Goal: Task Accomplishment & Management: Manage account settings

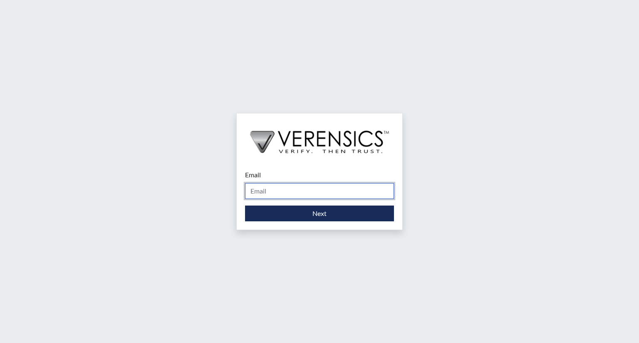
click at [302, 190] on input "Email" at bounding box center [319, 191] width 149 height 16
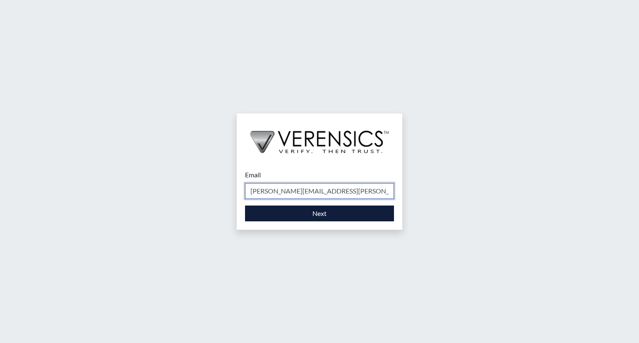
type input "[PERSON_NAME][EMAIL_ADDRESS][PERSON_NAME][DOMAIN_NAME]"
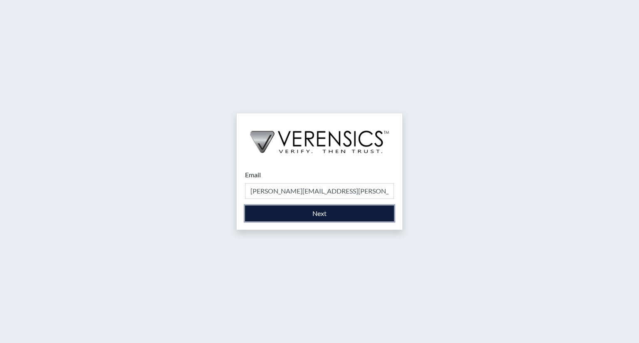
click at [318, 213] on button "Next" at bounding box center [319, 214] width 149 height 16
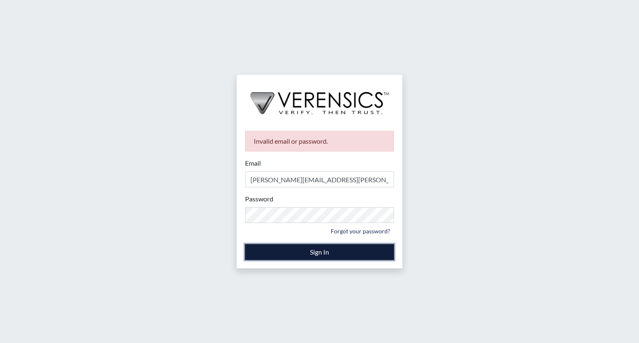
click at [309, 252] on button "Sign In" at bounding box center [319, 252] width 149 height 16
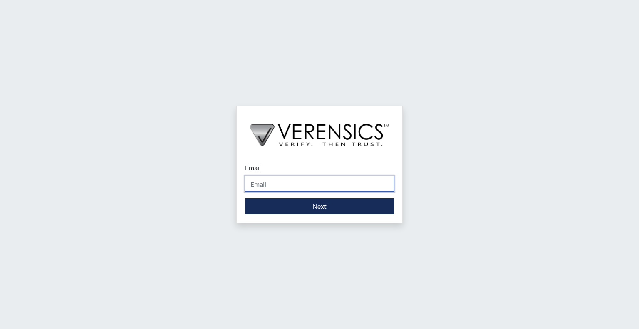
click at [276, 179] on input "Email" at bounding box center [319, 184] width 149 height 16
click at [319, 180] on input "Email" at bounding box center [319, 184] width 149 height 16
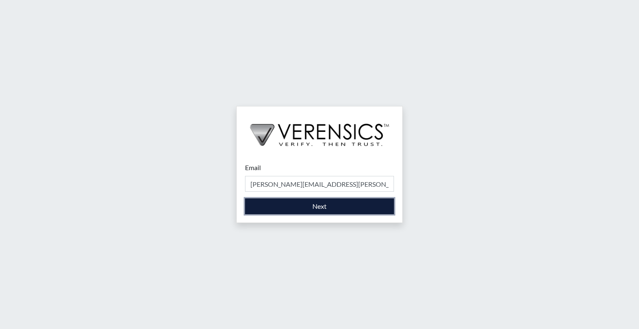
click at [329, 207] on button "Next" at bounding box center [319, 206] width 149 height 16
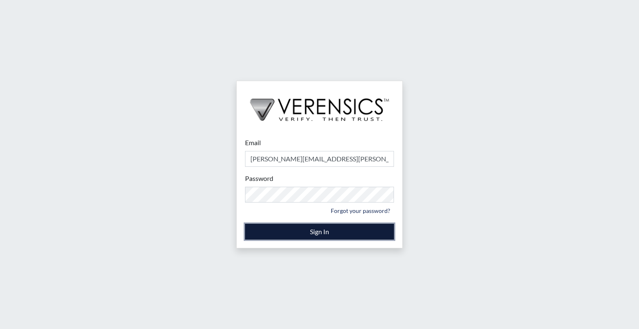
click at [273, 232] on button "Sign In" at bounding box center [319, 232] width 149 height 16
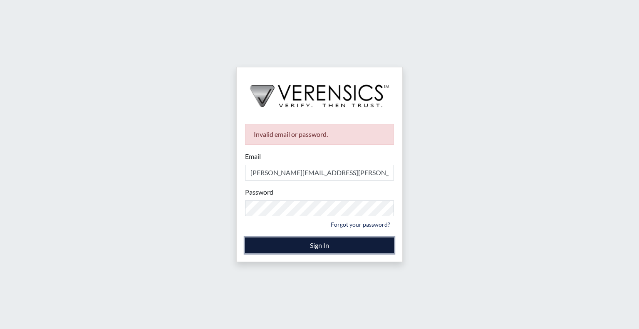
click at [271, 250] on button "Sign In" at bounding box center [319, 245] width 149 height 16
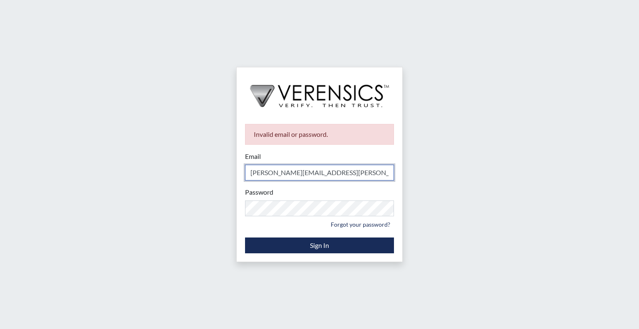
click at [252, 174] on input "[PERSON_NAME][EMAIL_ADDRESS][PERSON_NAME][DOMAIN_NAME]" at bounding box center [319, 173] width 149 height 16
type input "[PERSON_NAME][EMAIL_ADDRESS][PERSON_NAME][DOMAIN_NAME]"
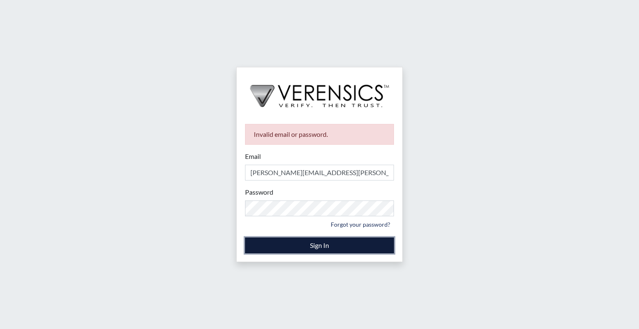
click at [321, 244] on button "Sign In" at bounding box center [319, 245] width 149 height 16
